Goal: Task Accomplishment & Management: Manage account settings

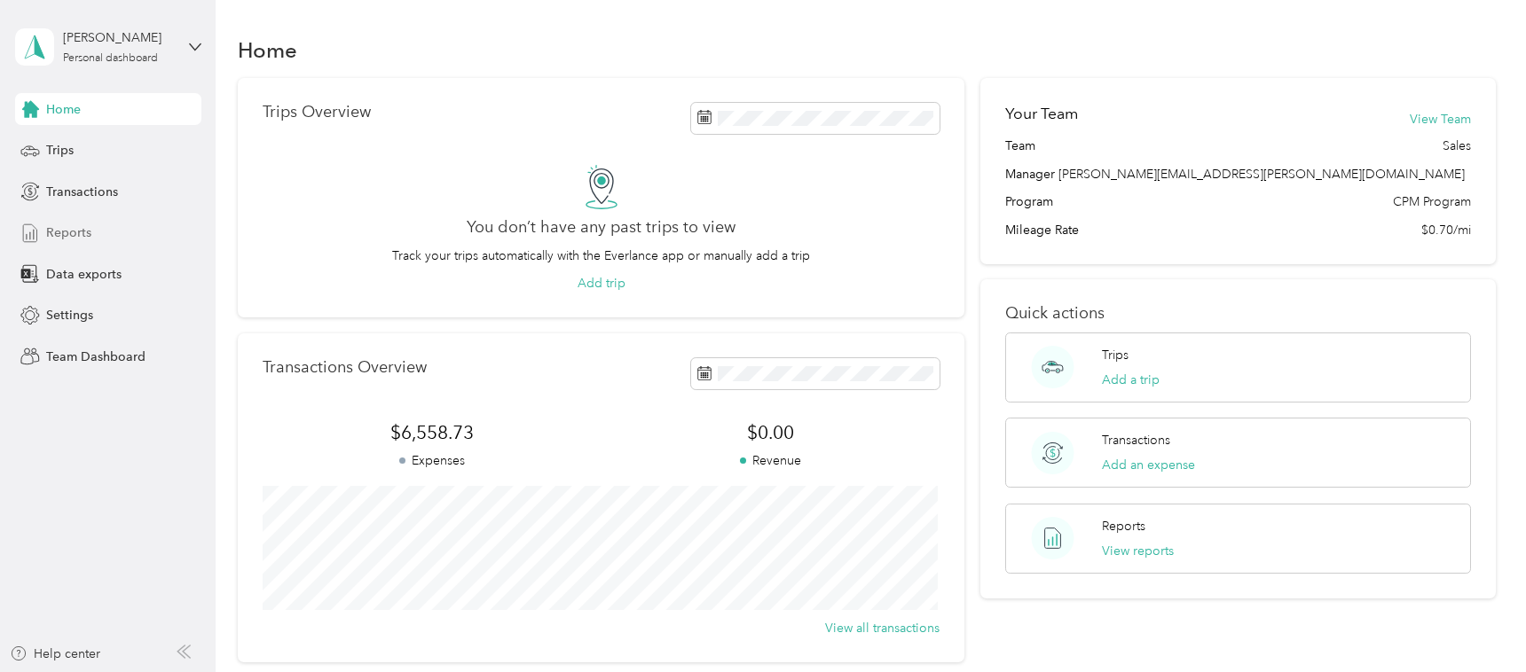
click at [84, 227] on span "Reports" at bounding box center [68, 233] width 45 height 19
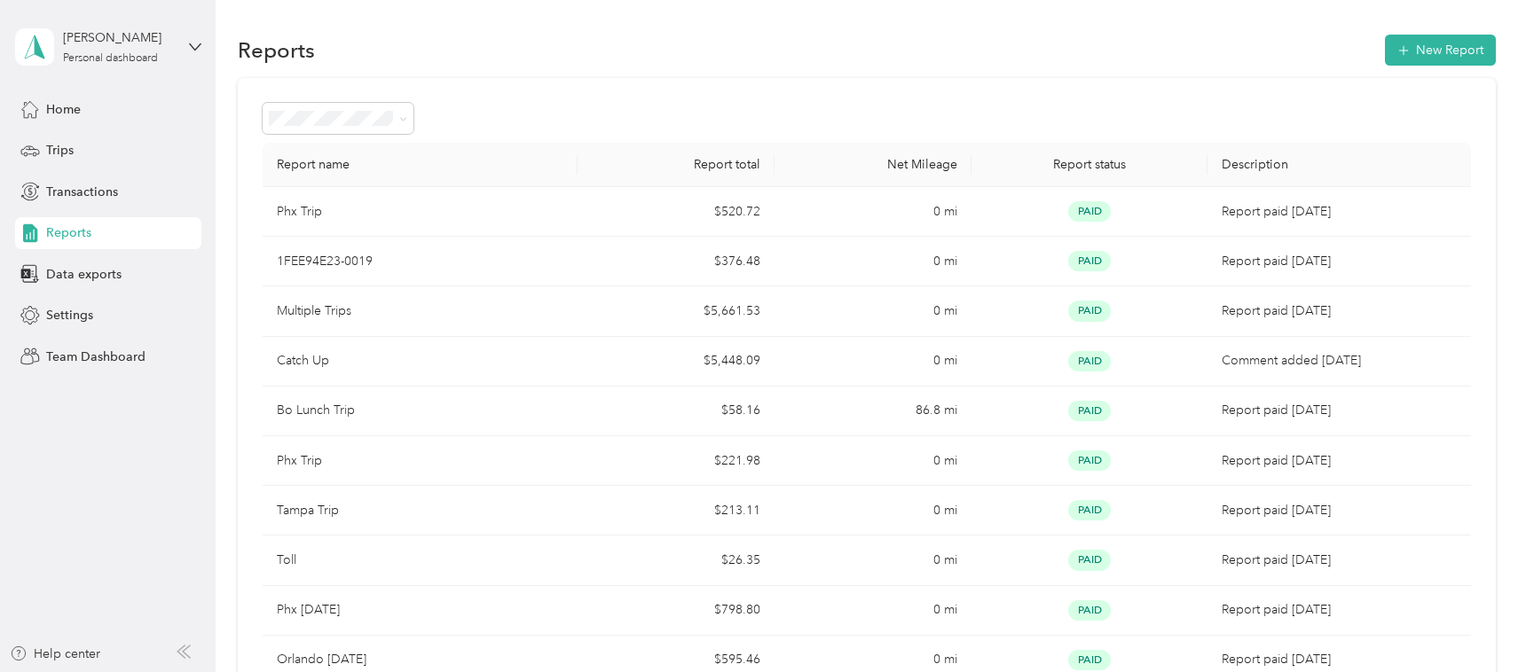
click at [115, 72] on div "[PERSON_NAME] Personal dashboard" at bounding box center [108, 47] width 186 height 62
click at [111, 159] on div "Team dashboard Personal dashboard Log out" at bounding box center [301, 186] width 549 height 112
click at [89, 23] on div "[PERSON_NAME] Personal dashboard" at bounding box center [108, 47] width 186 height 62
click at [101, 158] on div "Team dashboard" at bounding box center [301, 145] width 549 height 31
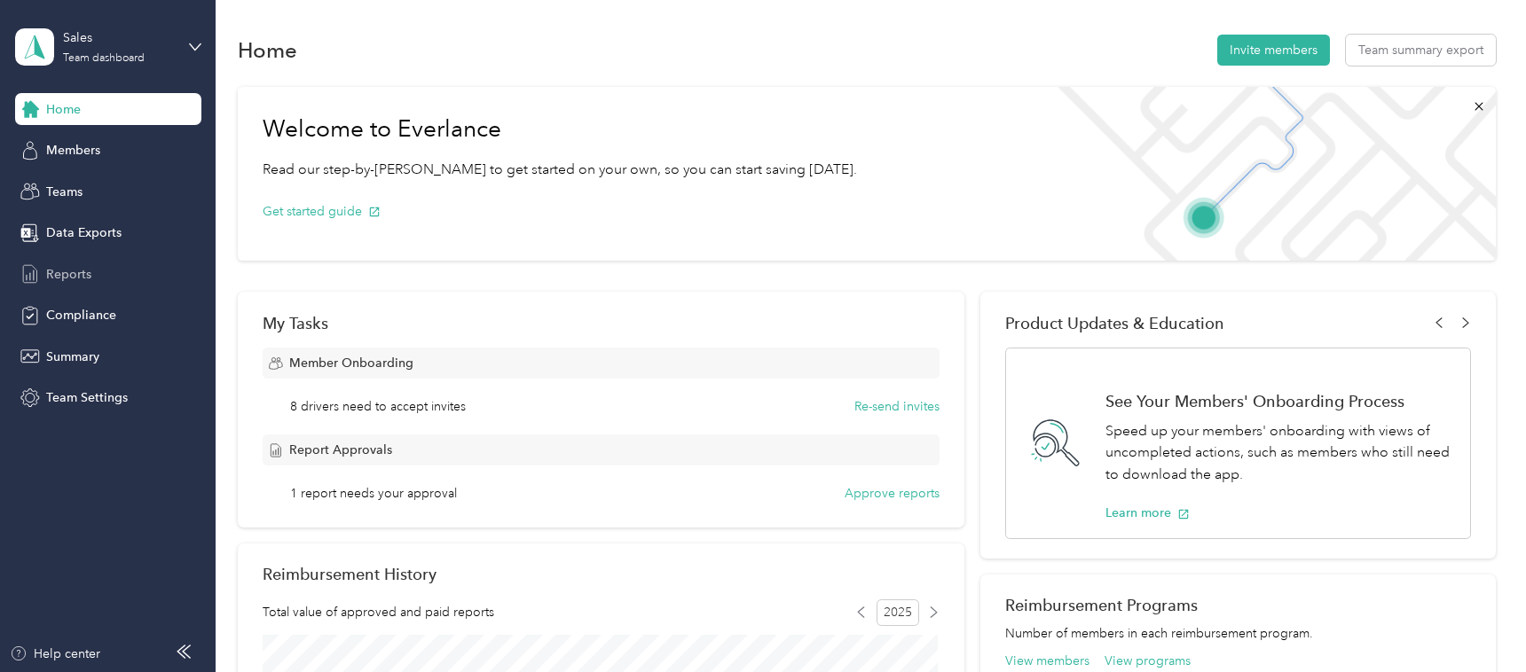
click at [75, 266] on span "Reports" at bounding box center [68, 274] width 45 height 19
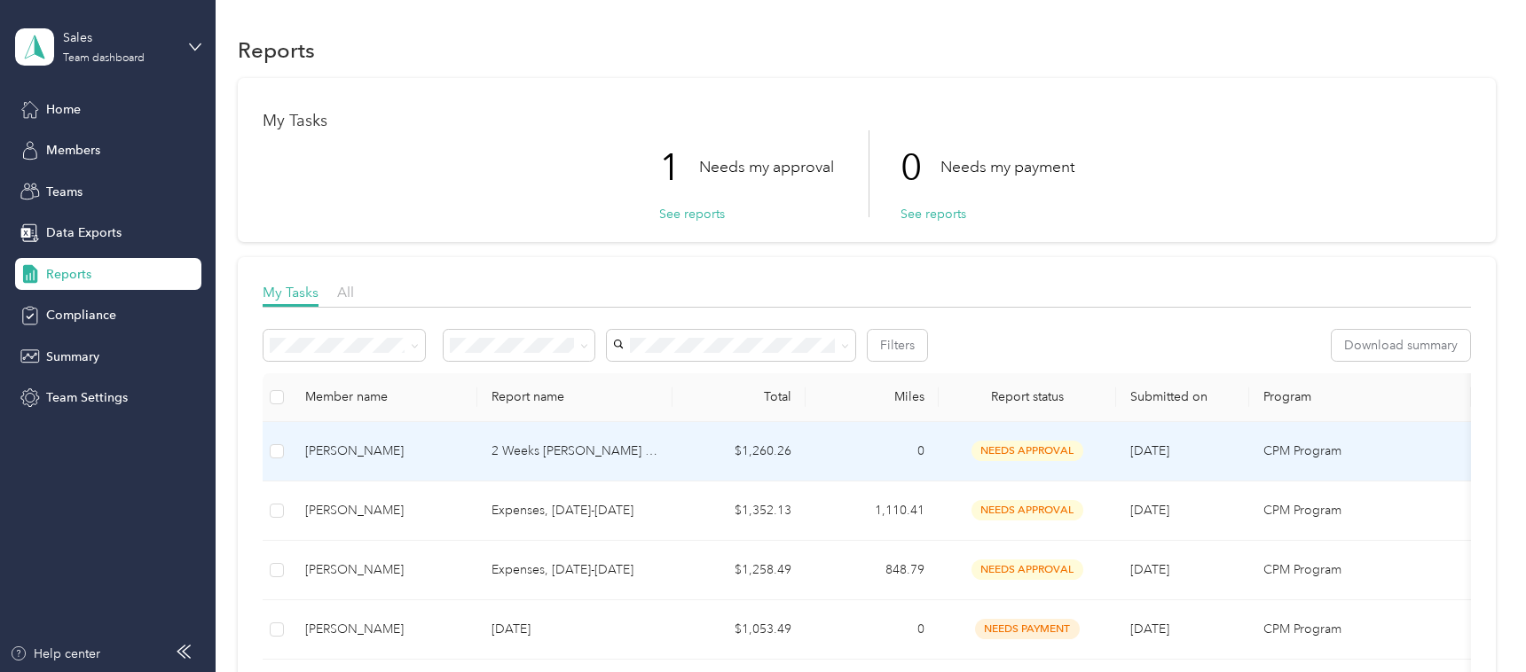
click at [632, 427] on td "2 Weeks [PERSON_NAME] / [PERSON_NAME]" at bounding box center [574, 451] width 195 height 59
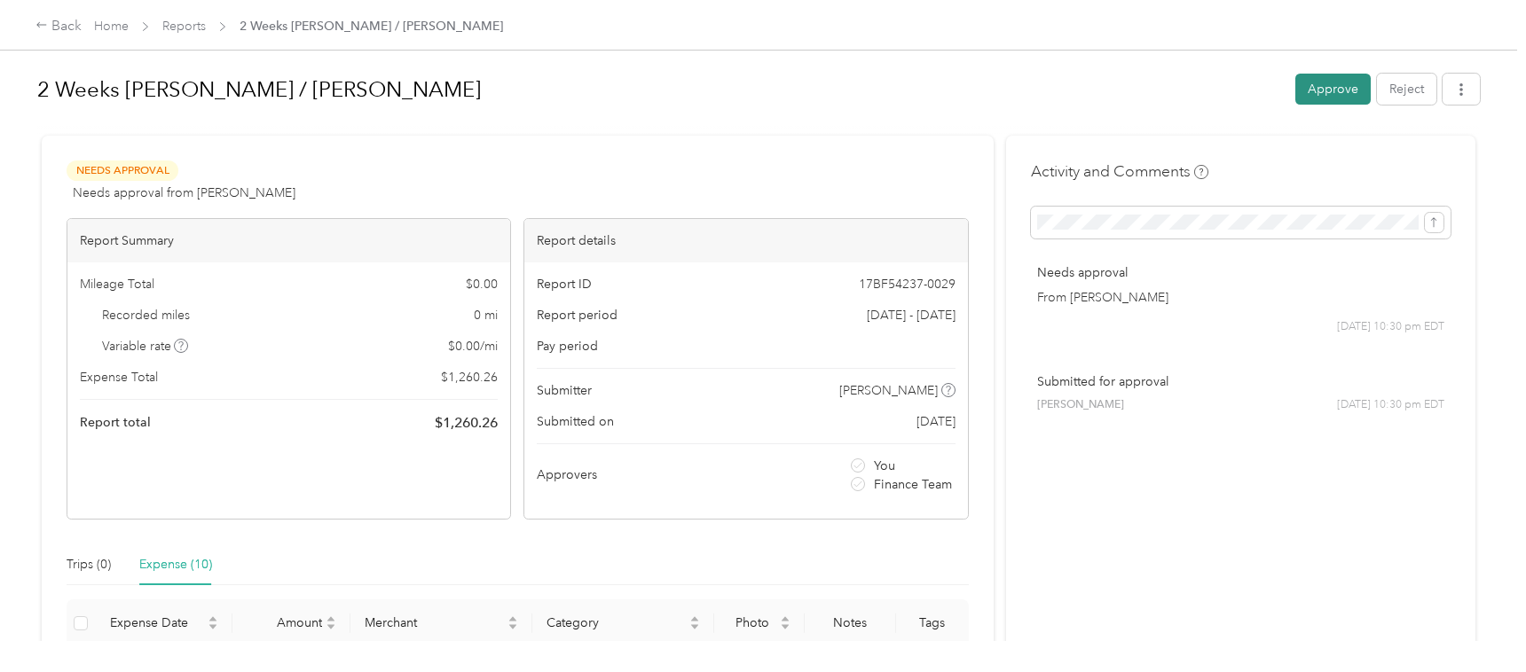
click at [1334, 90] on button "Approve" at bounding box center [1332, 89] width 75 height 31
